Goal: Information Seeking & Learning: Learn about a topic

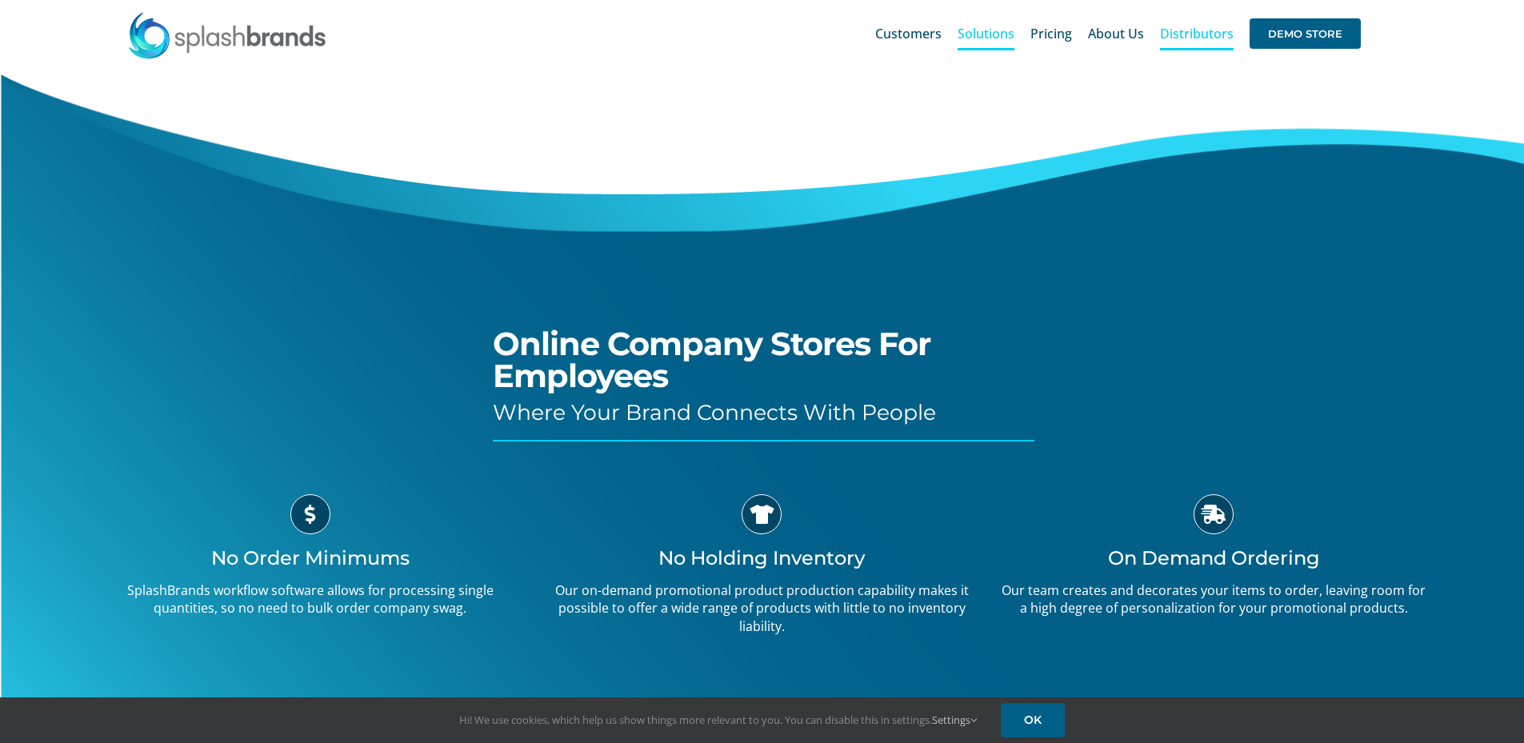
click at [1205, 38] on span "Distributors" at bounding box center [1197, 33] width 74 height 13
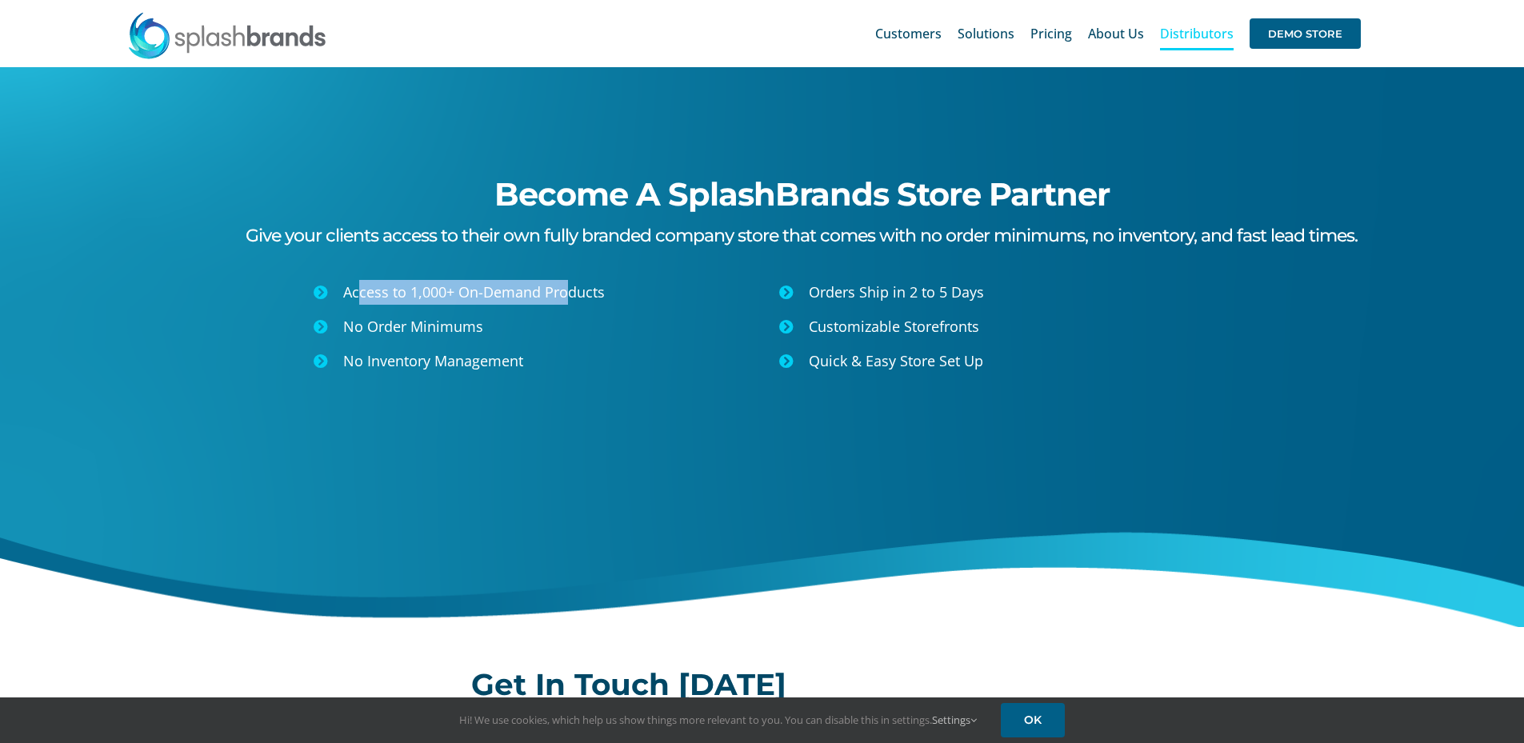
drag, startPoint x: 358, startPoint y: 294, endPoint x: 566, endPoint y: 303, distance: 208.2
click at [566, 303] on div "Access to 1,000+ On-Demand Products" at bounding box center [552, 292] width 418 height 25
click at [550, 386] on div "Become A SplashBrands Store Partner Give your clients access to their own fully…" at bounding box center [762, 347] width 1585 height 560
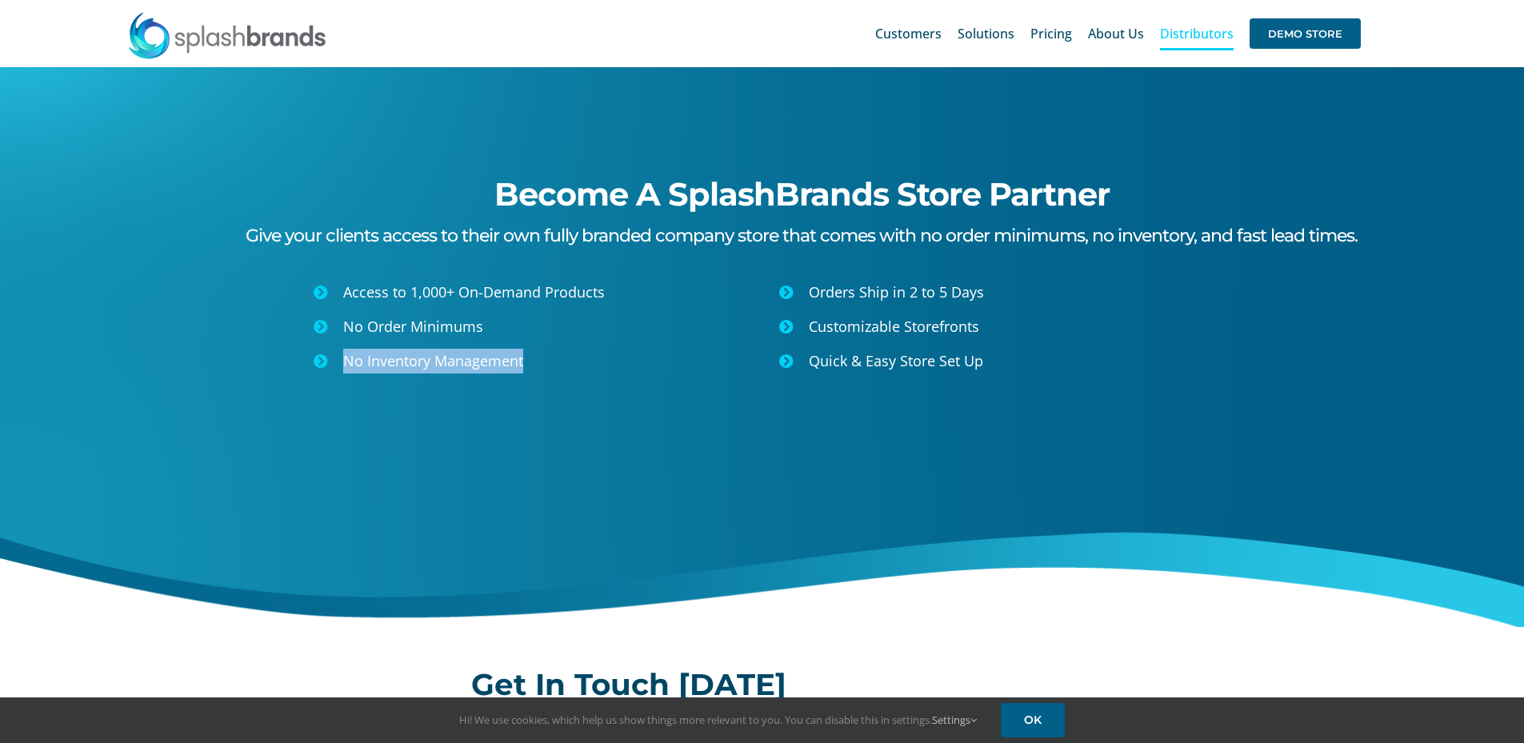
drag, startPoint x: 534, startPoint y: 361, endPoint x: 294, endPoint y: 351, distance: 240.2
click at [294, 351] on div "Access to 1,000+ On-Demand Products No Order Minimums No Inventory Management" at bounding box center [421, 325] width 681 height 106
click at [845, 276] on div "Orders Ship in 2 to 5 Days Customizable Storefronts Quick & Easy Store Set Up" at bounding box center [989, 325] width 454 height 106
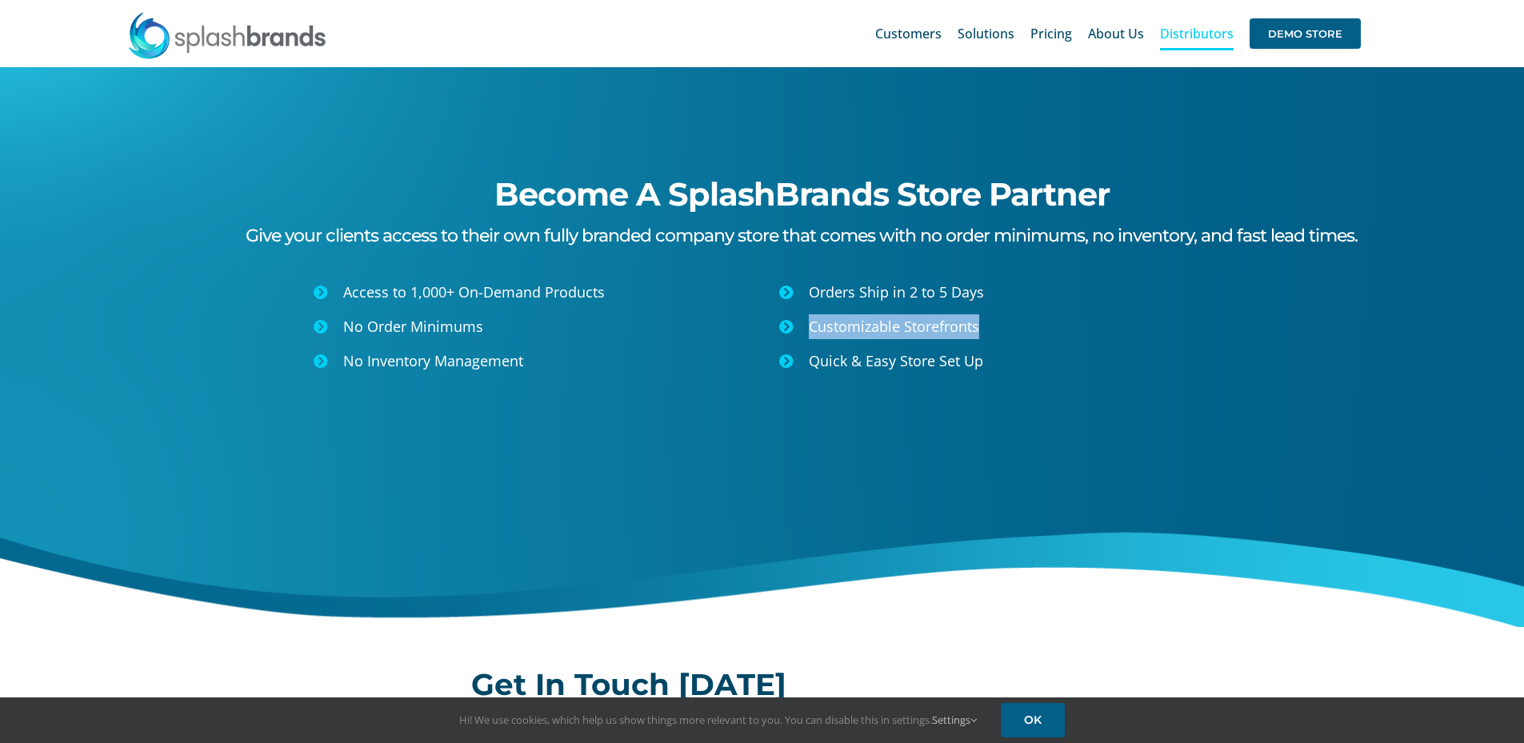
drag, startPoint x: 989, startPoint y: 329, endPoint x: 781, endPoint y: 319, distance: 208.2
click at [781, 319] on li "Customizable Storefronts" at bounding box center [995, 327] width 442 height 34
click at [1003, 356] on div "Quick & Easy Store Set Up" at bounding box center [1012, 361] width 406 height 25
click at [1046, 44] on link "Pricing" at bounding box center [1051, 33] width 42 height 51
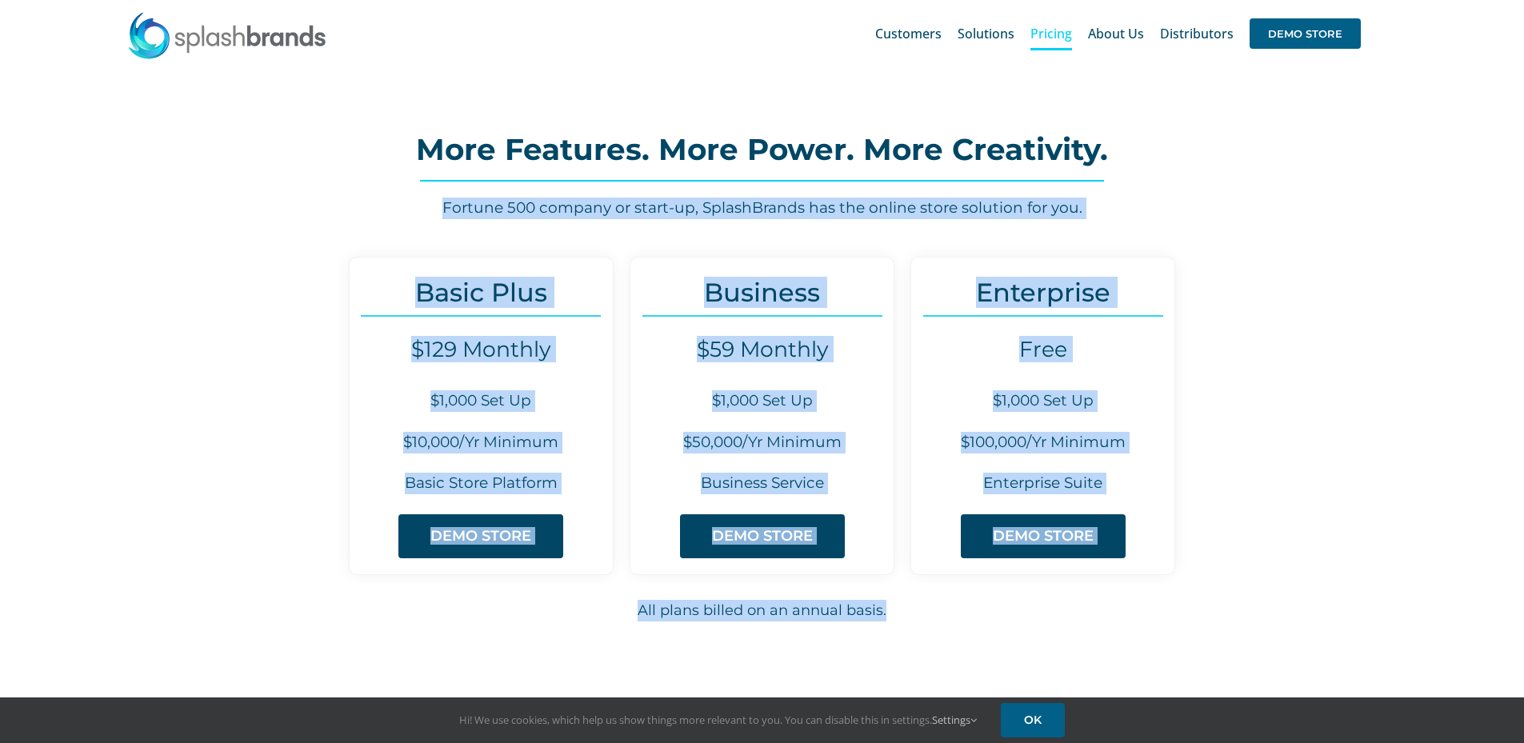
drag, startPoint x: 331, startPoint y: 207, endPoint x: 1313, endPoint y: 569, distance: 1046.7
click at [1347, 454] on div "Basic Plus $129 Monthly $1,000 Set Up $10,000/Yr Minimum Basic Store Platform D…" at bounding box center [762, 444] width 1524 height 419
